Goal: Navigation & Orientation: Find specific page/section

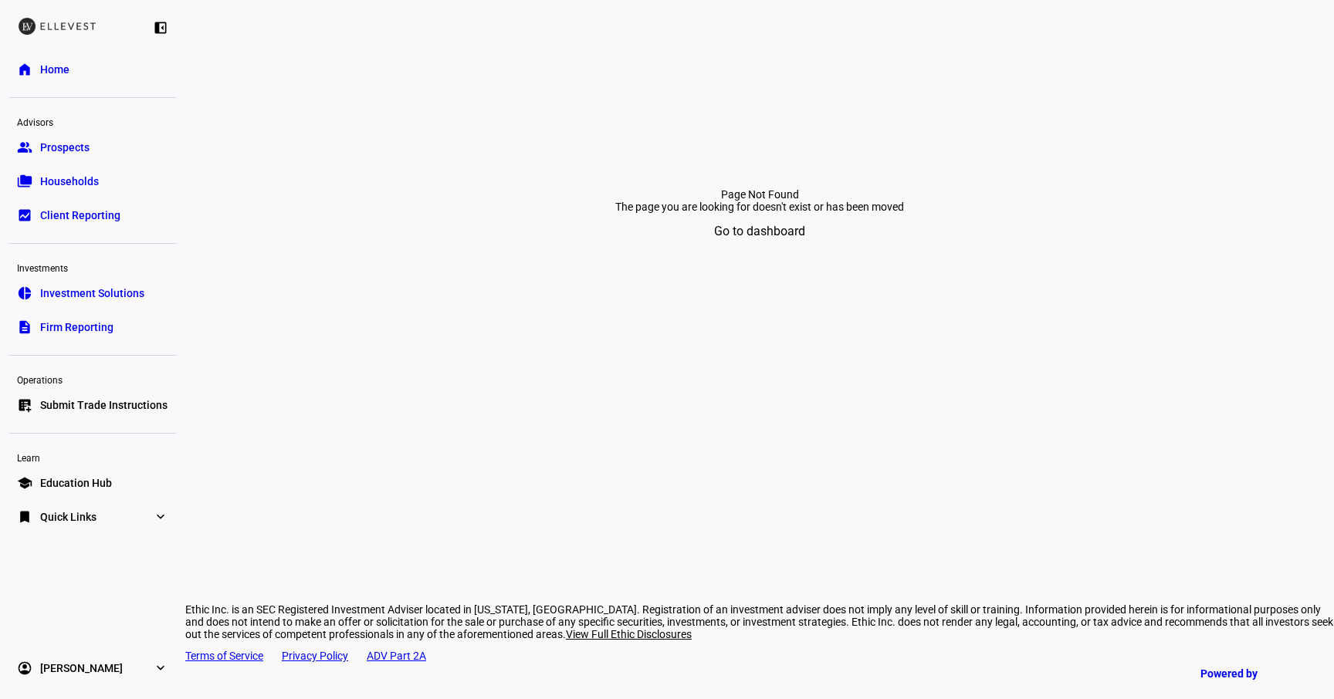
click at [70, 77] on link "home Home" at bounding box center [92, 69] width 167 height 31
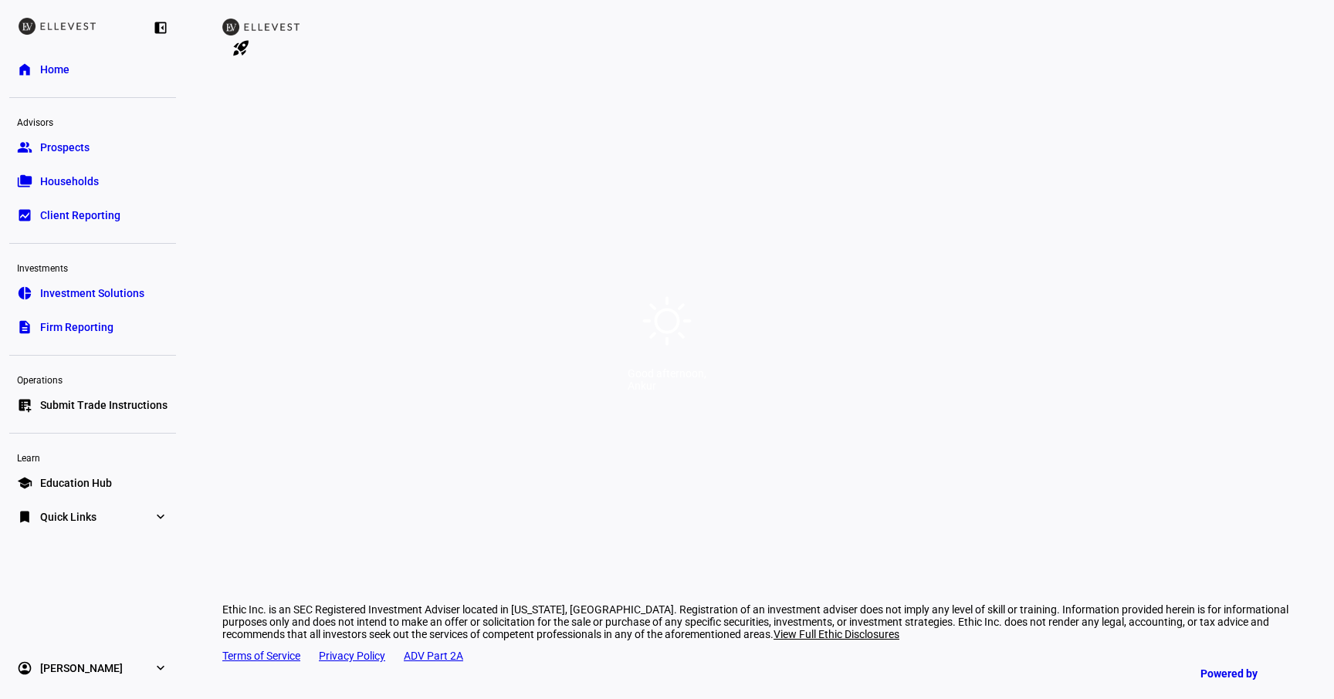
click at [675, 380] on div "Good afternoon," at bounding box center [667, 373] width 79 height 12
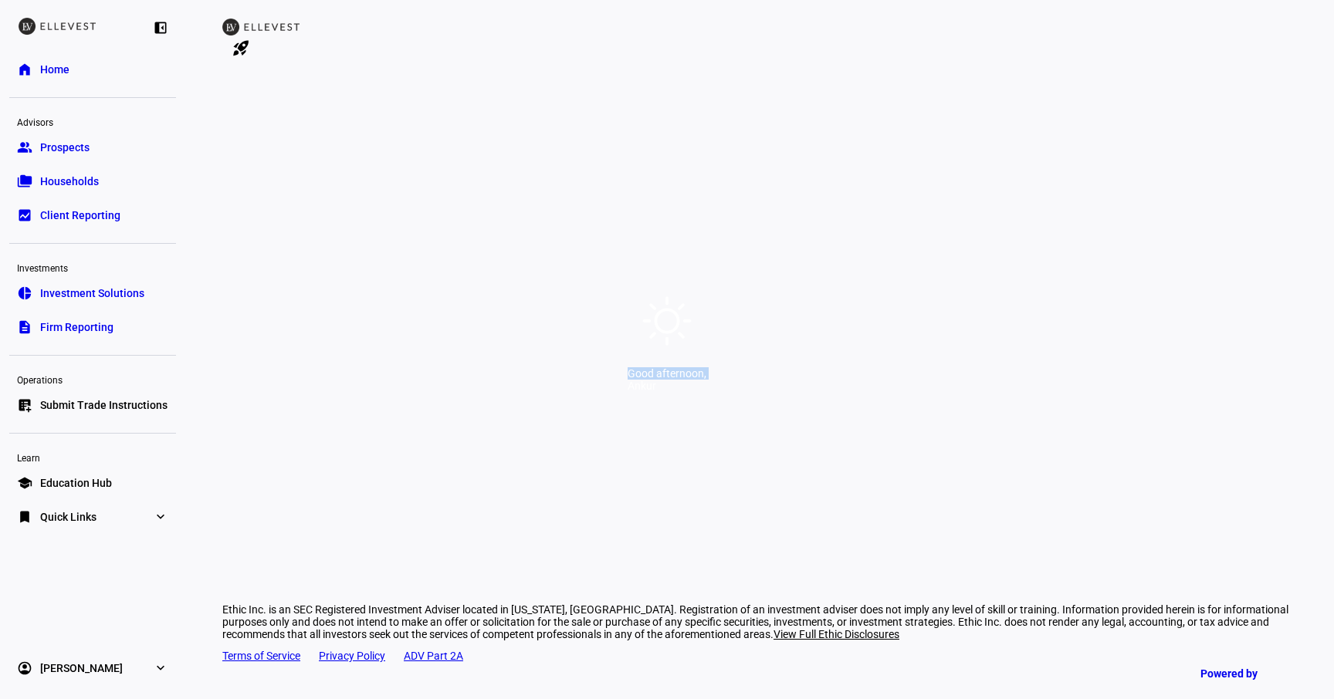
click at [675, 380] on div "Good afternoon," at bounding box center [667, 373] width 79 height 12
click at [706, 386] on div "Ankur" at bounding box center [667, 386] width 79 height 12
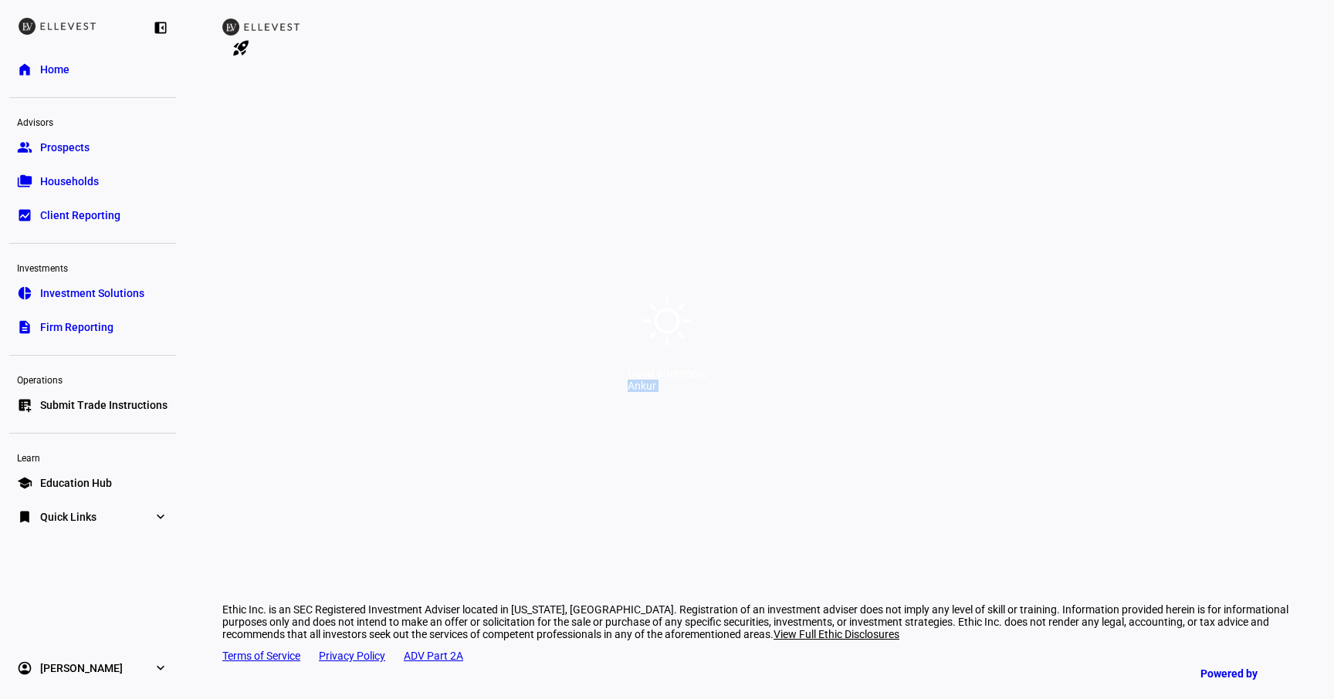
click at [706, 386] on div "Ankur" at bounding box center [667, 386] width 79 height 12
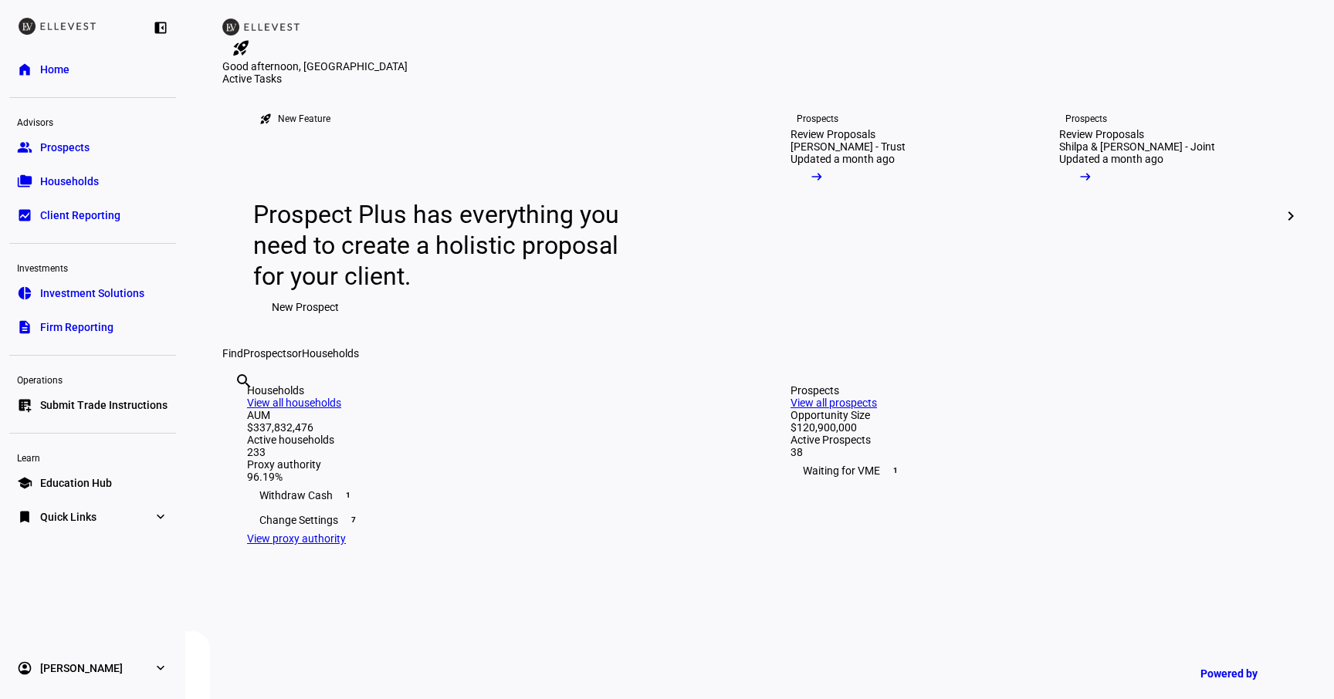
click at [154, 661] on eth-mat-symbol "expand_more" at bounding box center [160, 668] width 15 height 15
click at [71, 633] on span "My Team" at bounding box center [61, 628] width 43 height 15
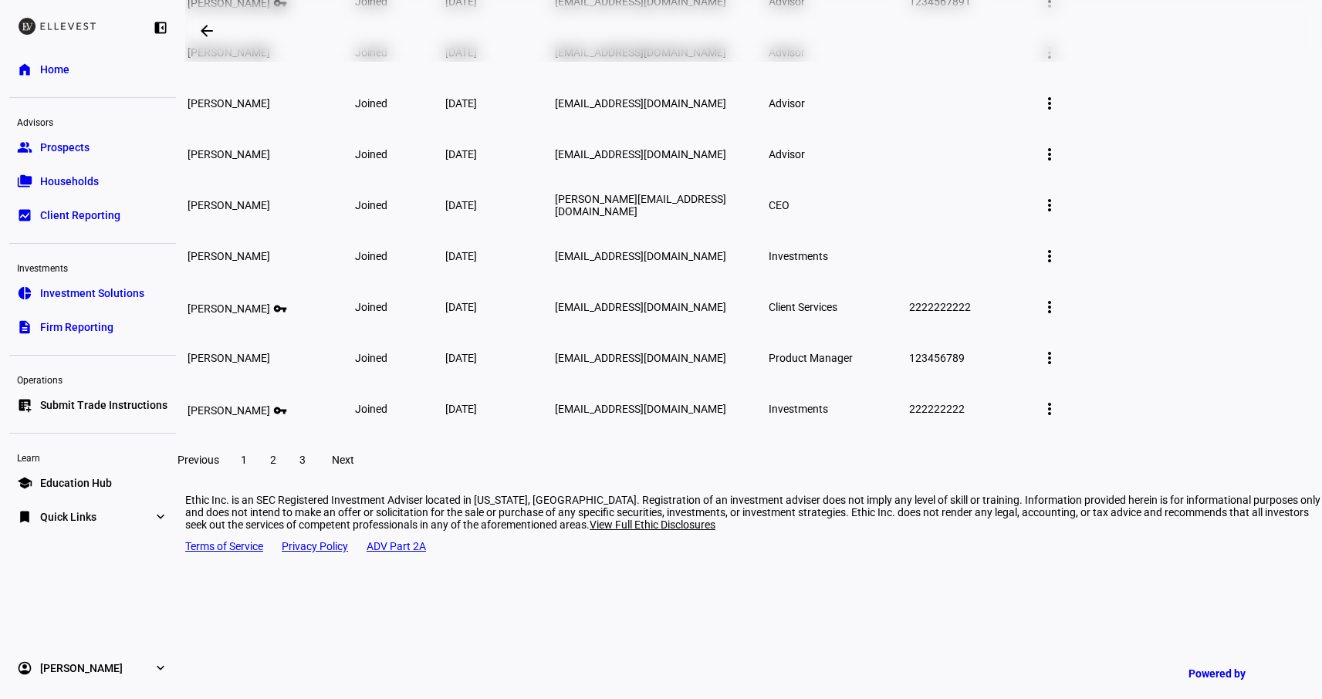
click at [316, 479] on span at bounding box center [303, 460] width 28 height 37
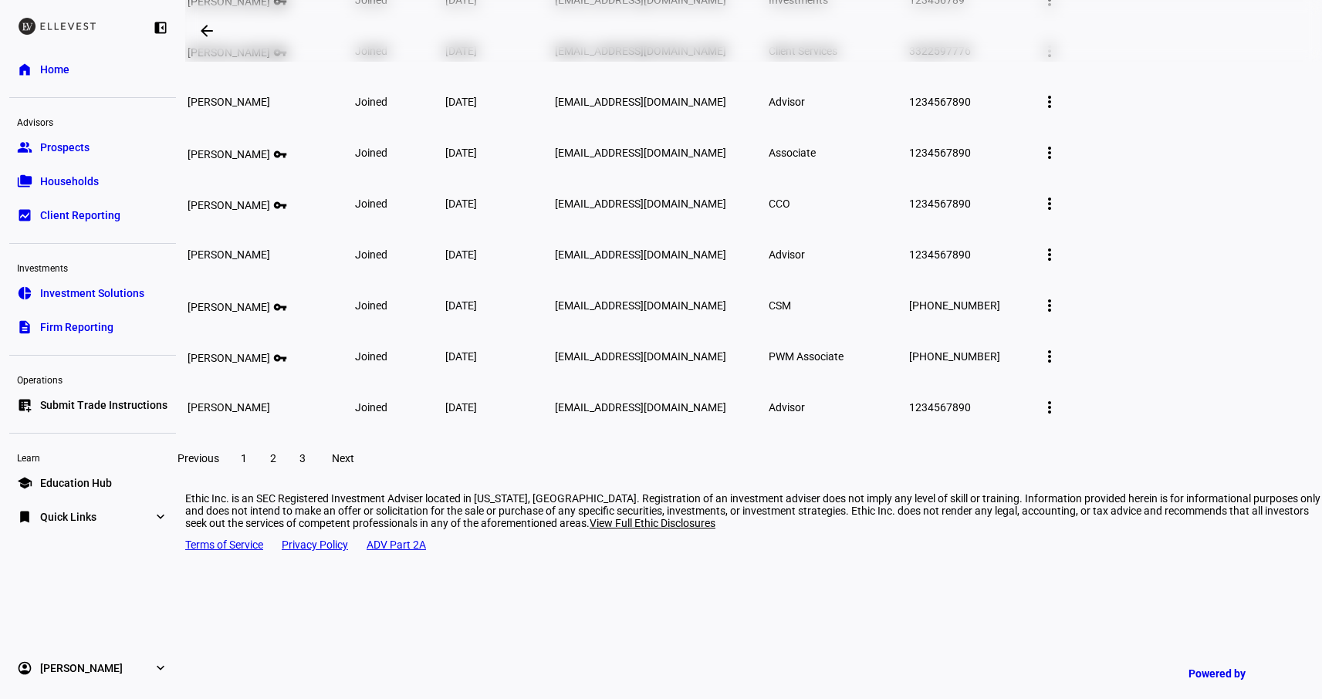
click at [287, 477] on span at bounding box center [273, 458] width 28 height 37
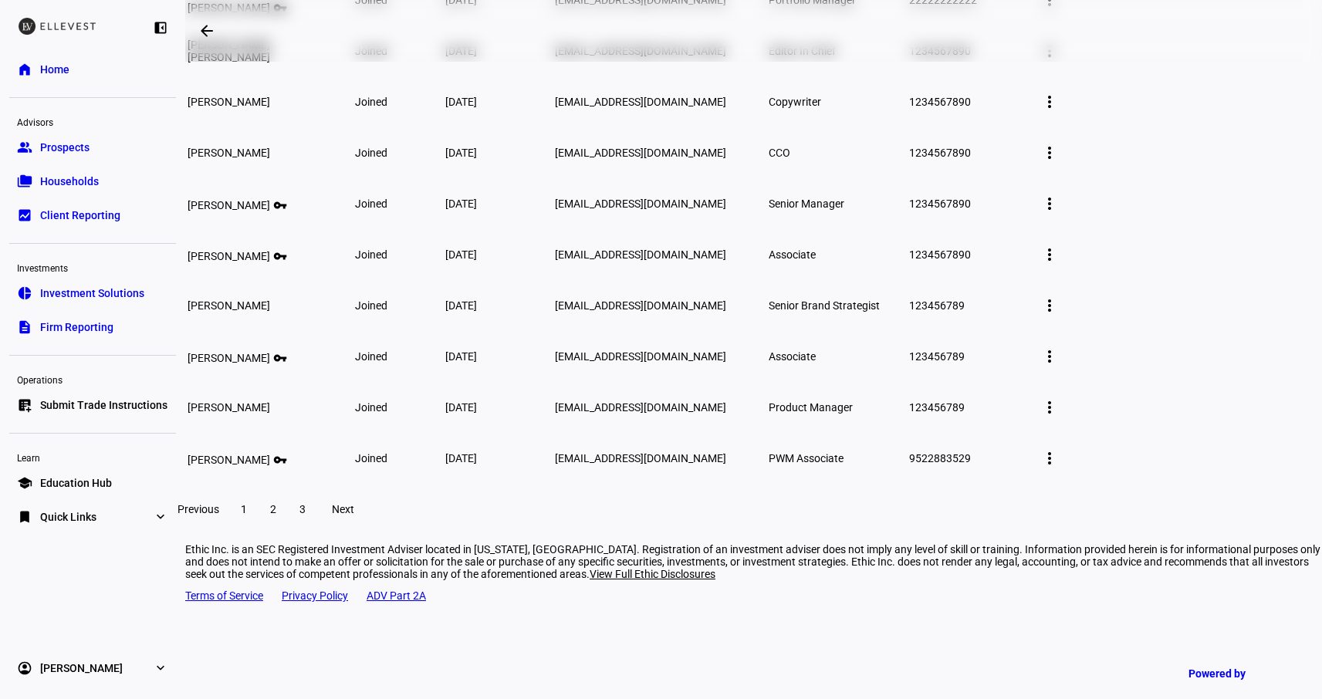
click at [353, 483] on td "[PERSON_NAME] vpn_key" at bounding box center [270, 458] width 166 height 49
click at [306, 516] on span "3" at bounding box center [302, 509] width 6 height 12
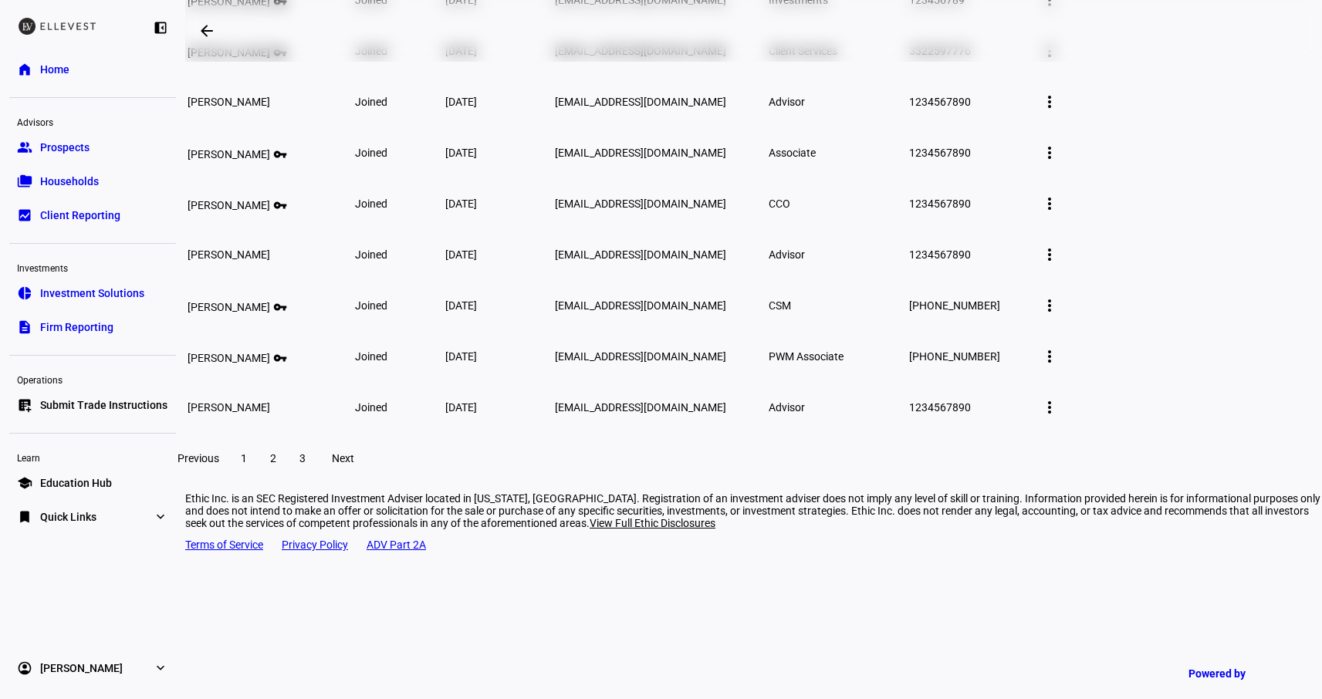
click at [1068, 222] on span at bounding box center [1049, 203] width 37 height 37
click at [1172, 294] on div at bounding box center [661, 349] width 1322 height 699
